Goal: Transaction & Acquisition: Purchase product/service

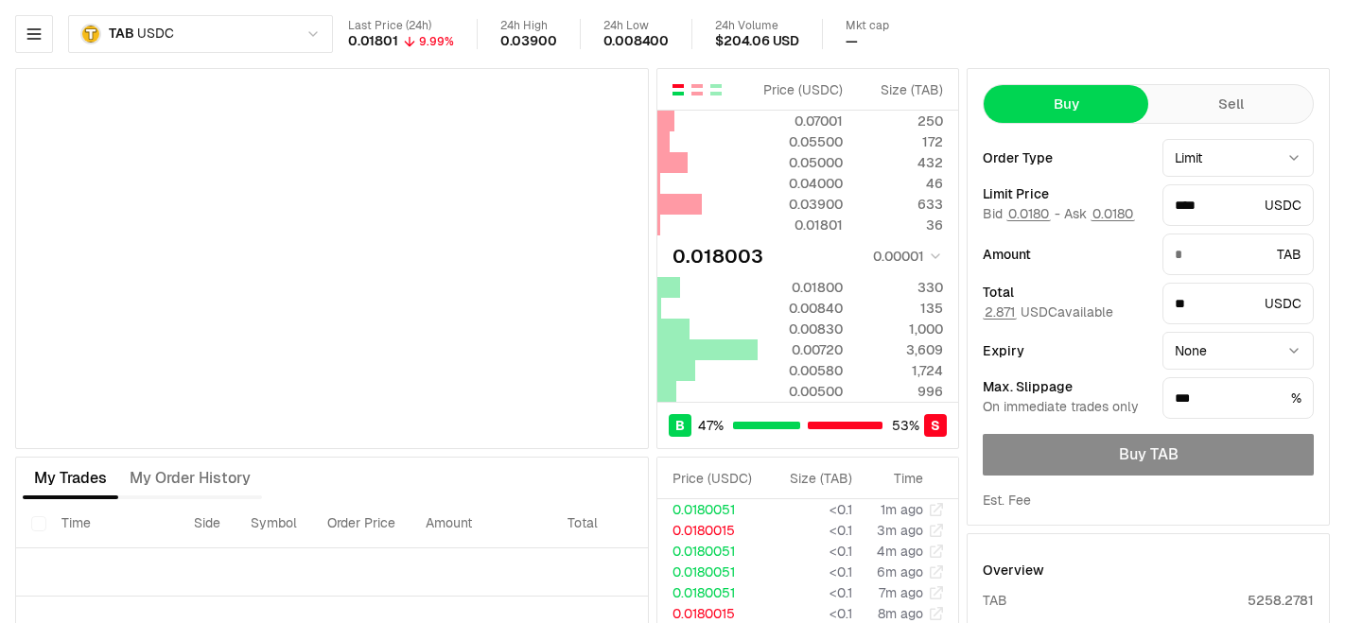
type input "*******"
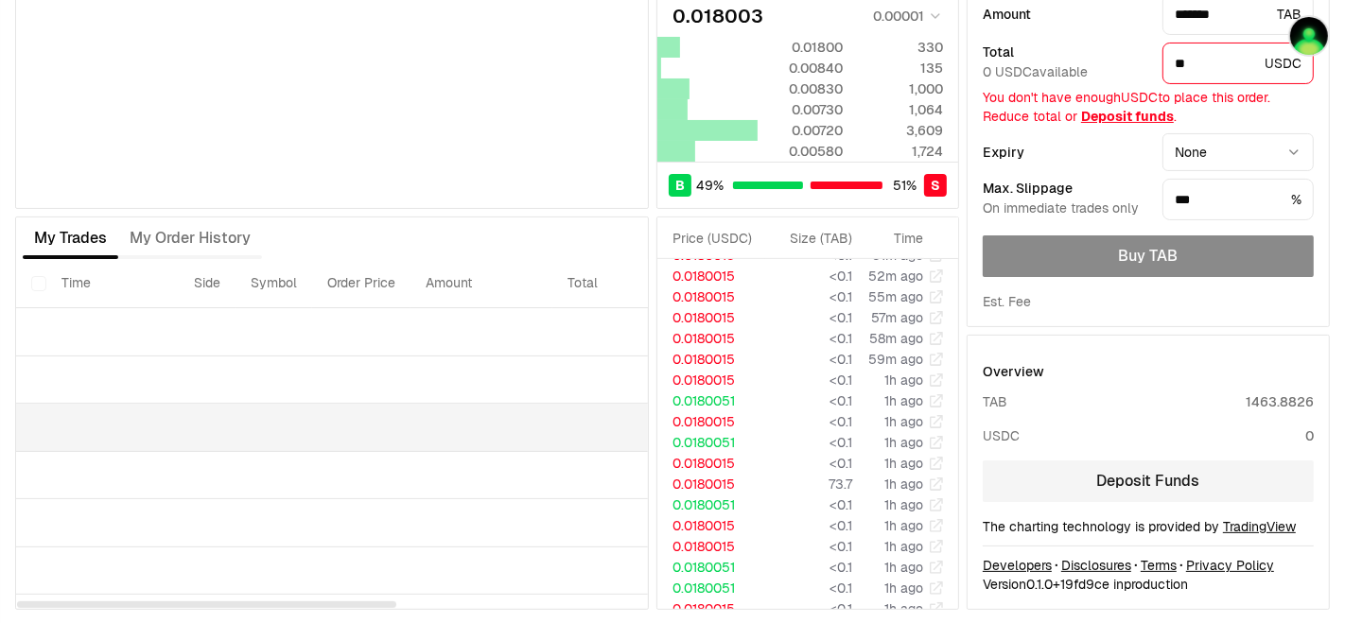
scroll to position [29, 0]
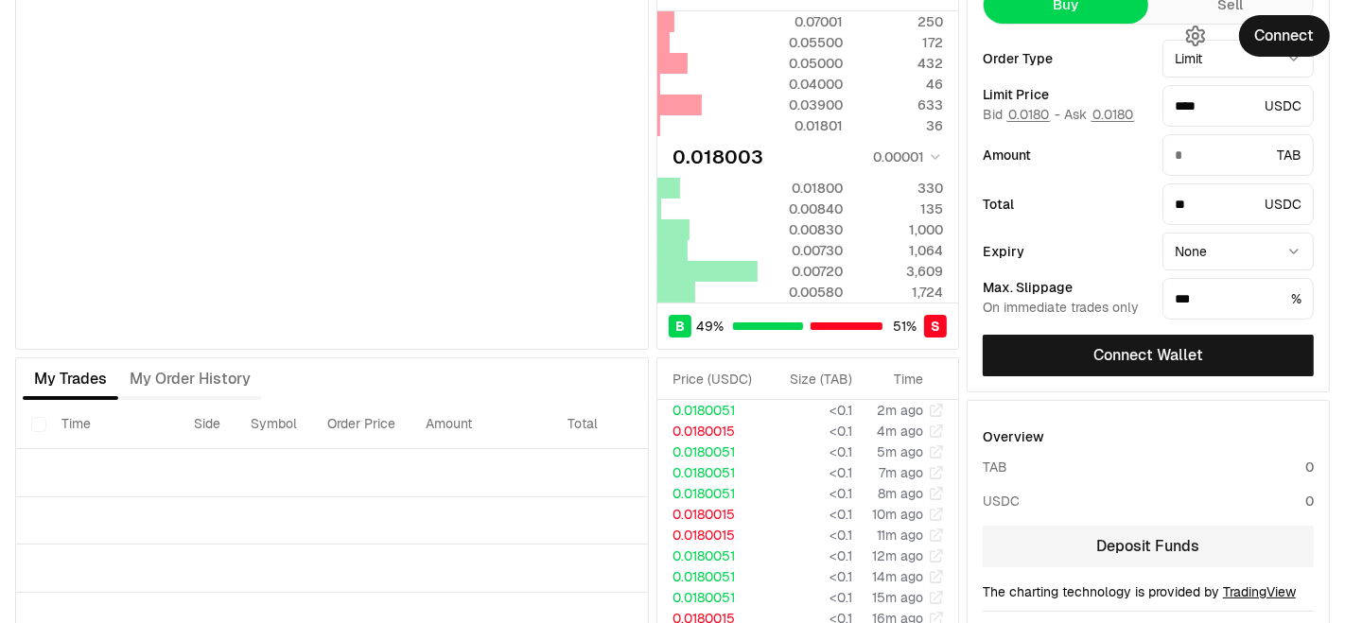
scroll to position [165, 0]
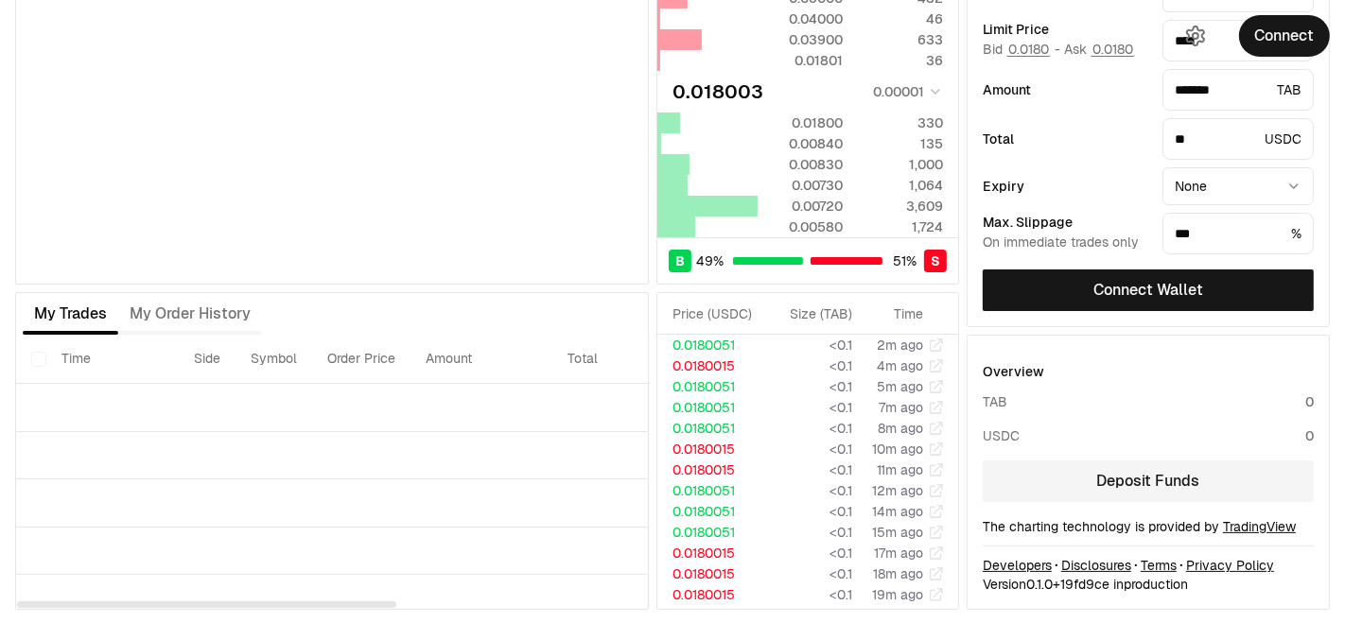
click at [504, 326] on div "My Trades My Order History" at bounding box center [332, 314] width 634 height 42
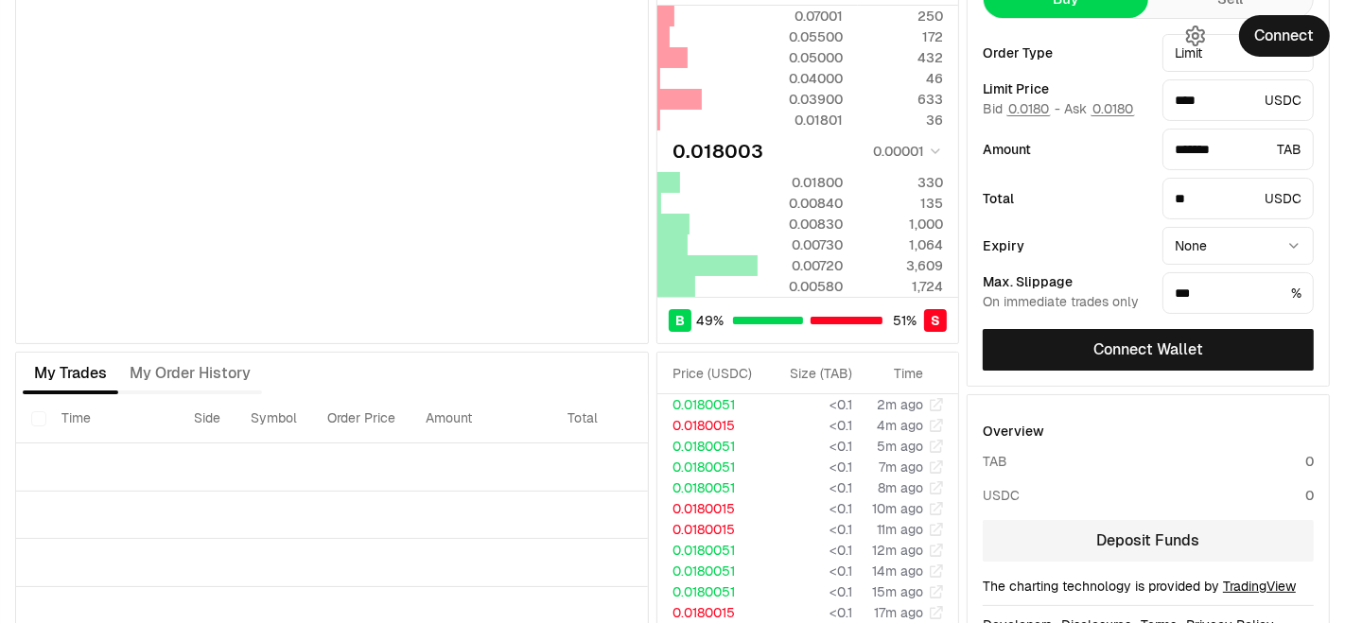
scroll to position [59, 0]
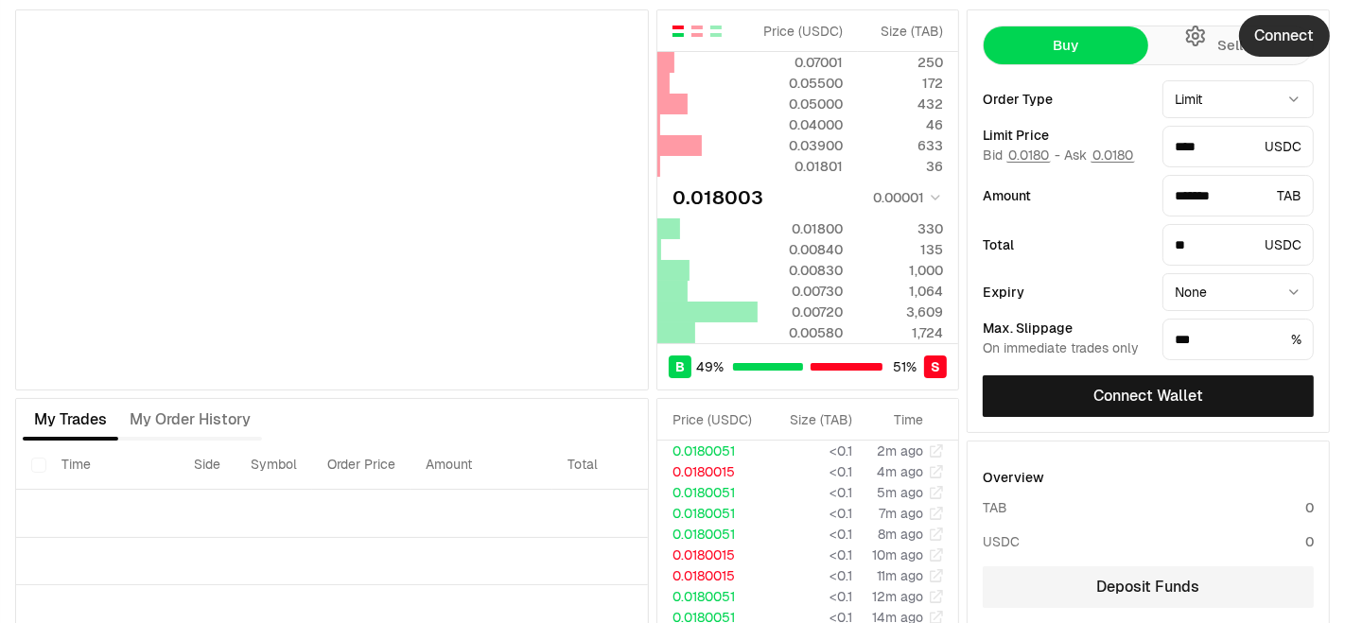
click at [1301, 26] on button "Connect" at bounding box center [1284, 36] width 91 height 42
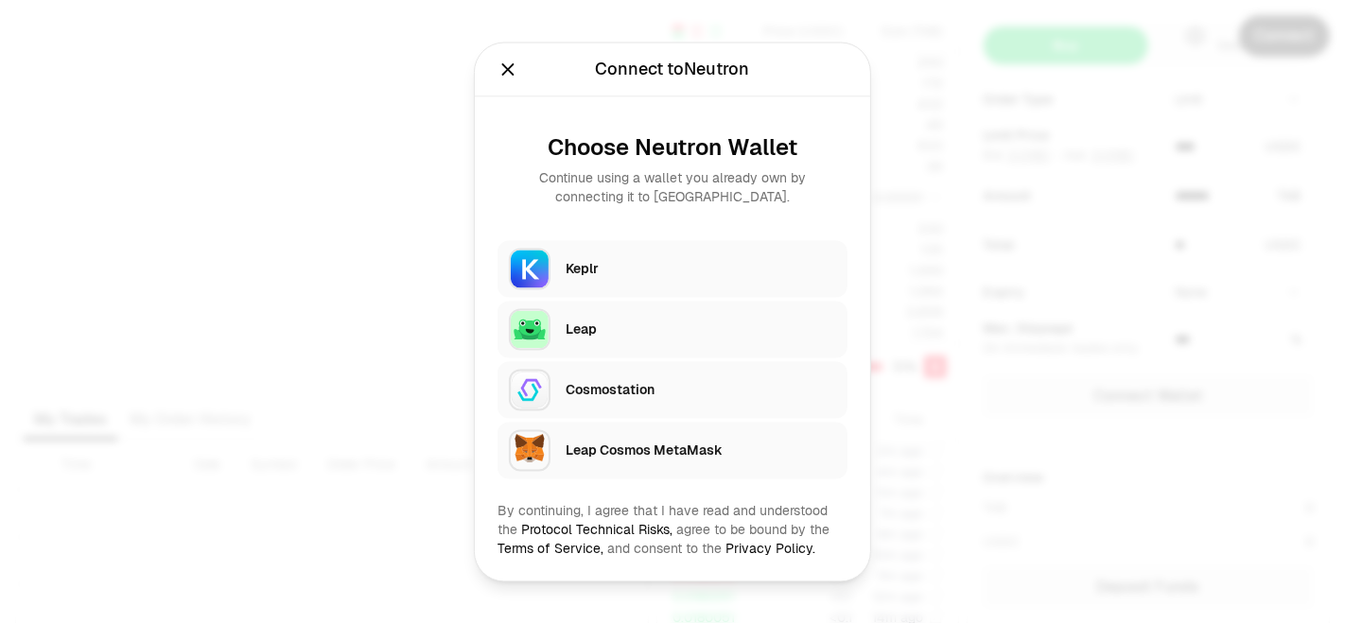
click at [620, 262] on div "Keplr" at bounding box center [701, 268] width 271 height 19
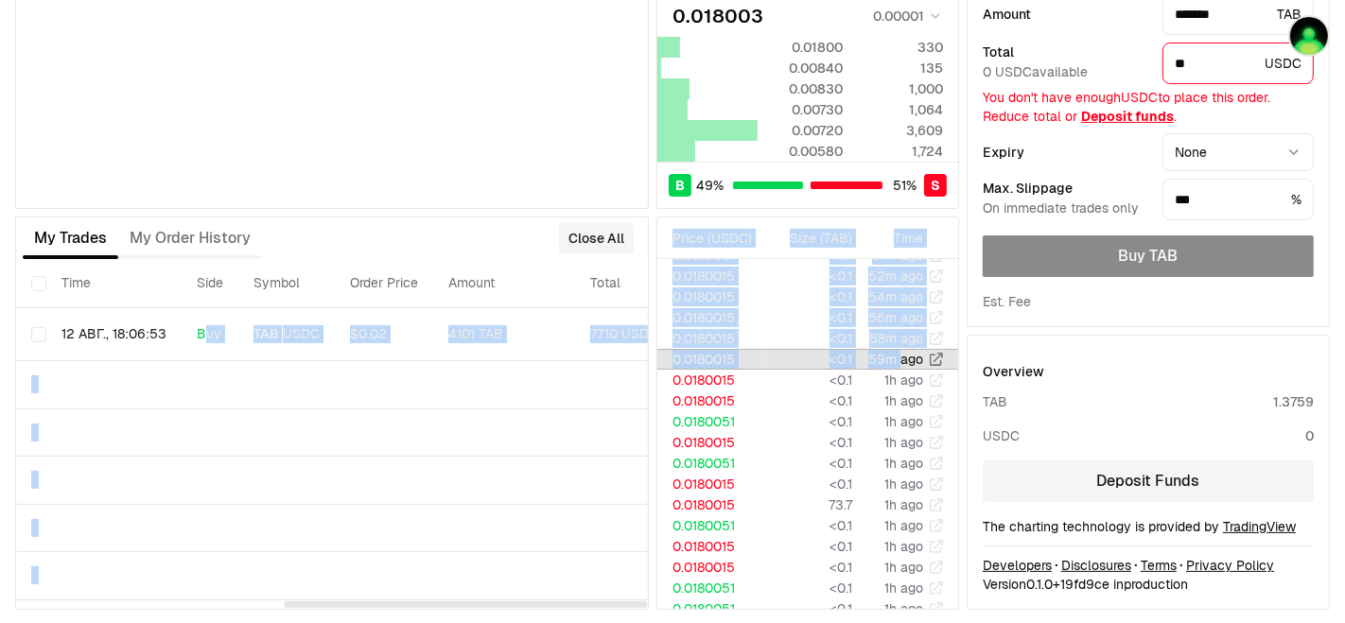
scroll to position [0, 464]
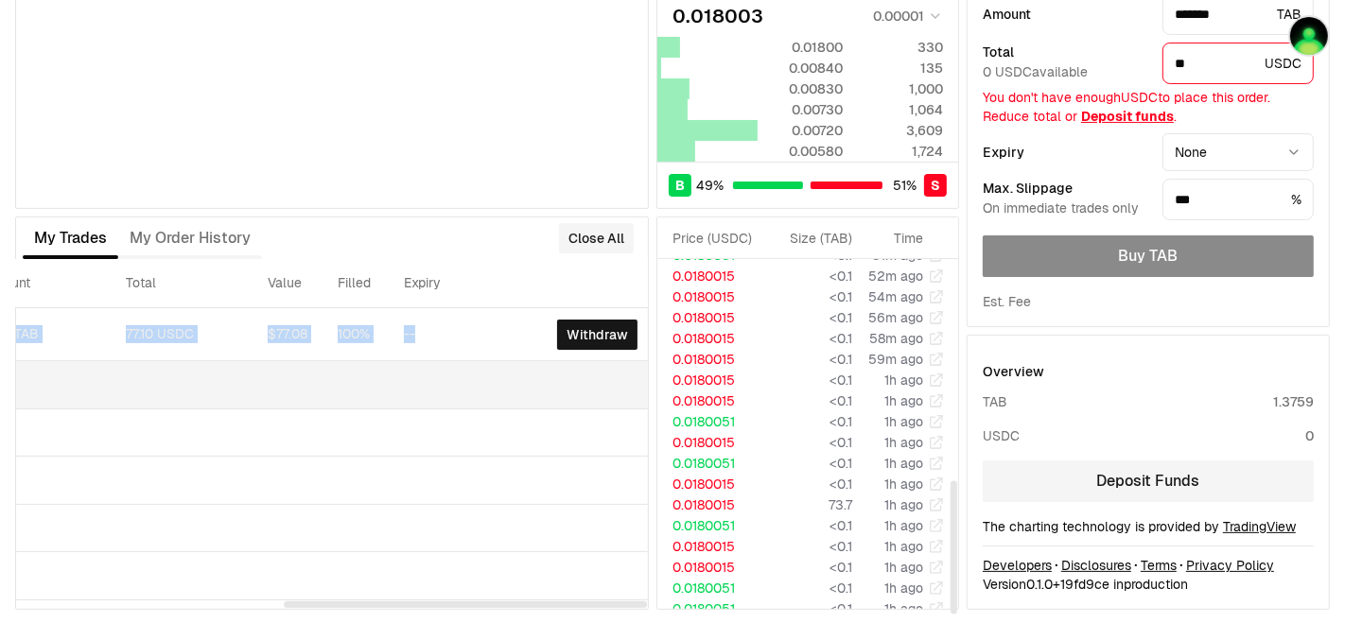
drag, startPoint x: 375, startPoint y: 333, endPoint x: 497, endPoint y: 354, distance: 123.8
click at [497, 354] on tbody "12 авг., 18:06:53 Buy TAB USDC $0.02 4101 TAB 77.10 USDC $77.08 100% -- Withdraw" at bounding box center [102, 454] width 1101 height 292
click at [497, 361] on td at bounding box center [102, 385] width 1101 height 48
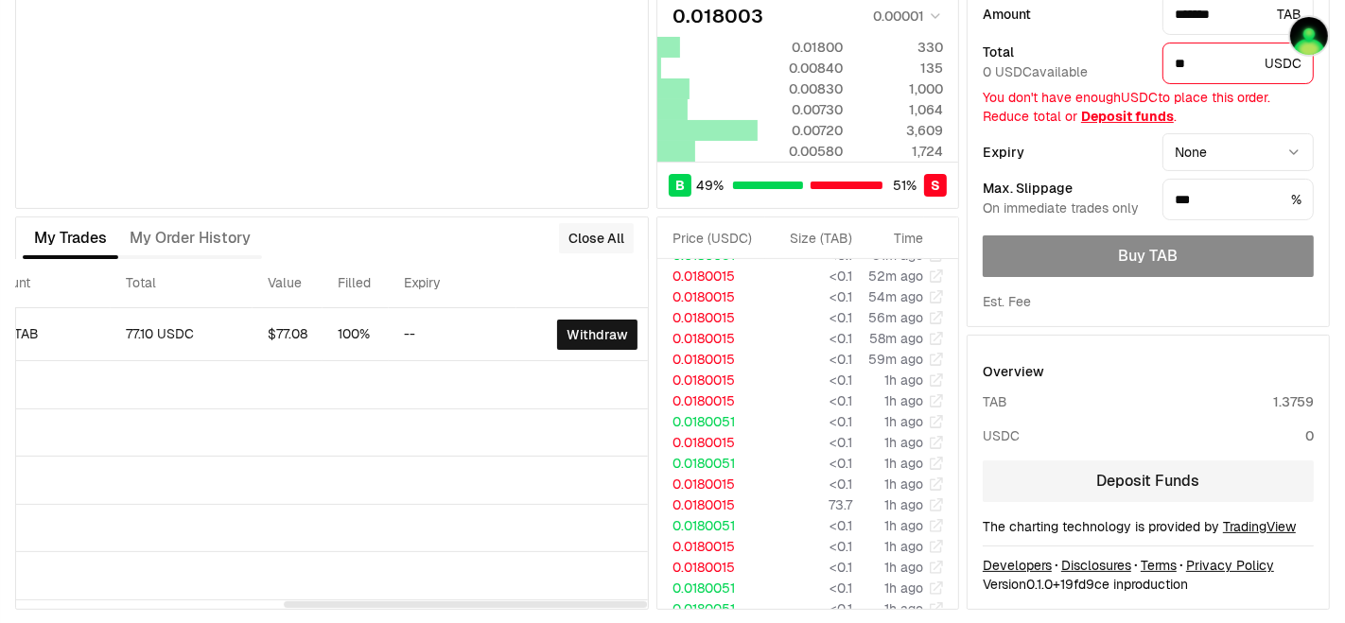
click at [615, 238] on button "Close All" at bounding box center [596, 238] width 75 height 30
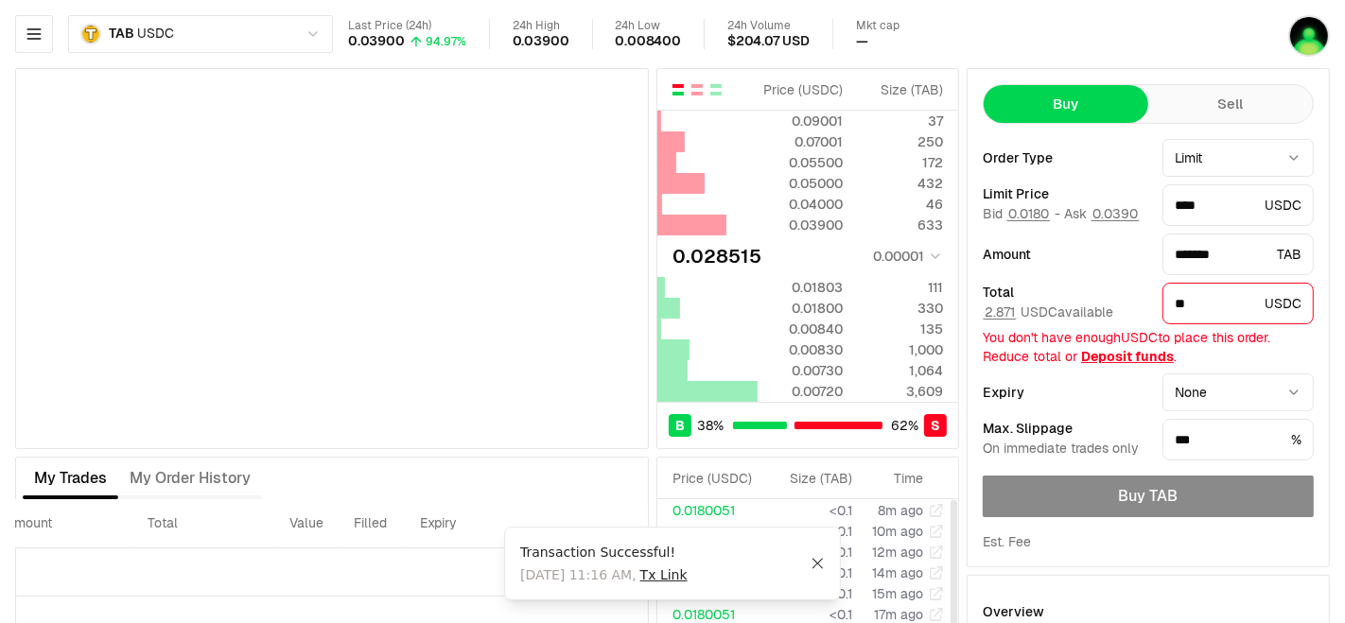
scroll to position [0, 0]
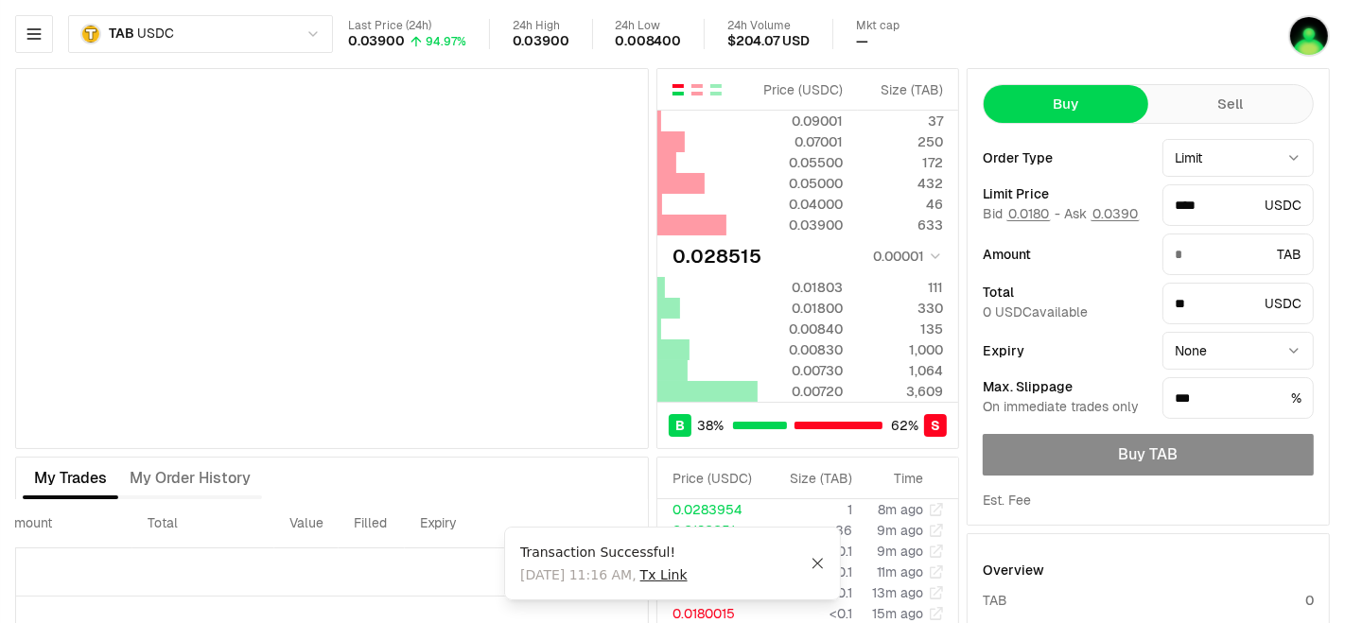
type input "*******"
